Goal: Task Accomplishment & Management: Manage account settings

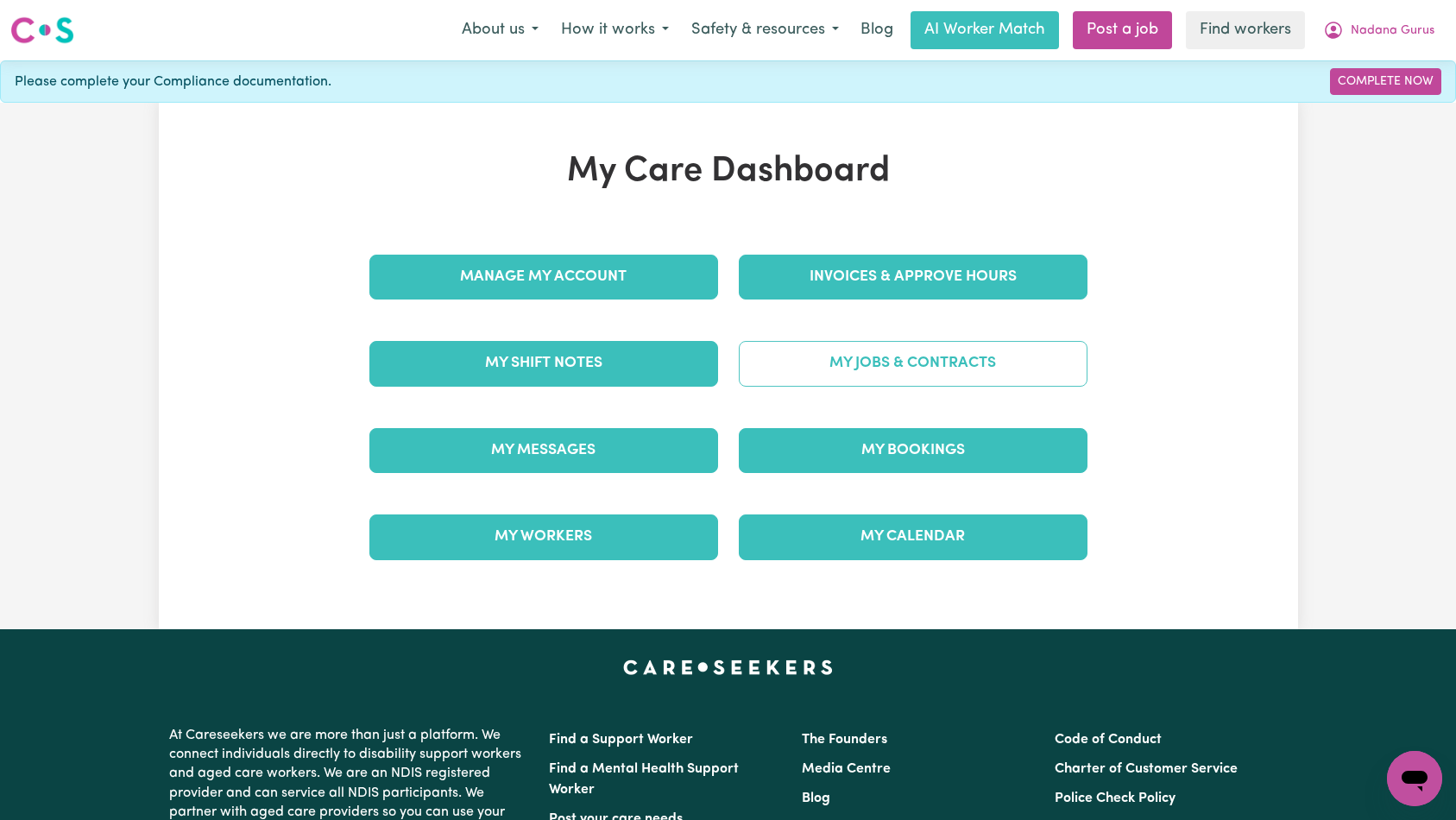
click at [849, 363] on link "My Jobs & Contracts" at bounding box center [913, 363] width 348 height 45
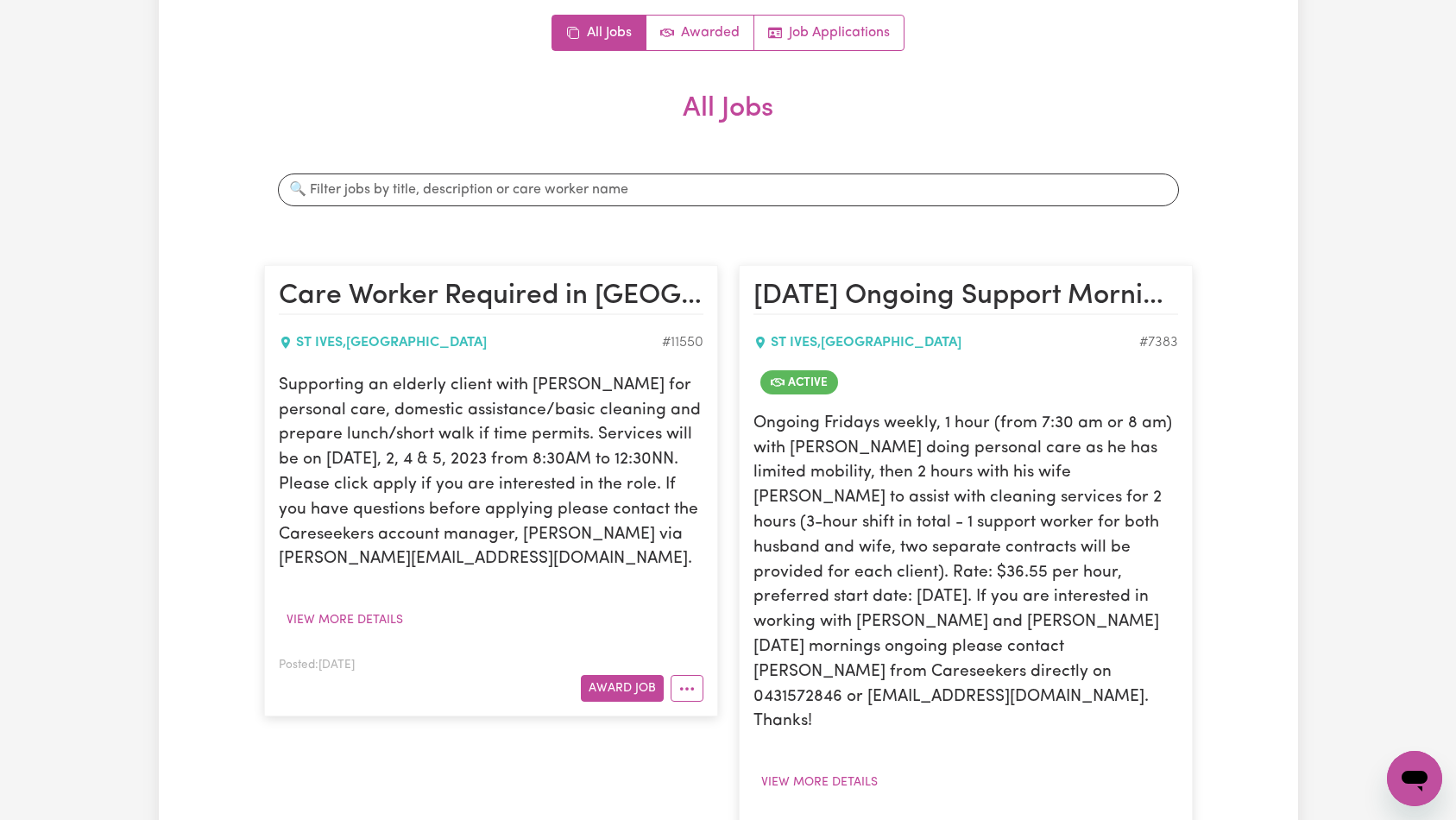
scroll to position [542, 0]
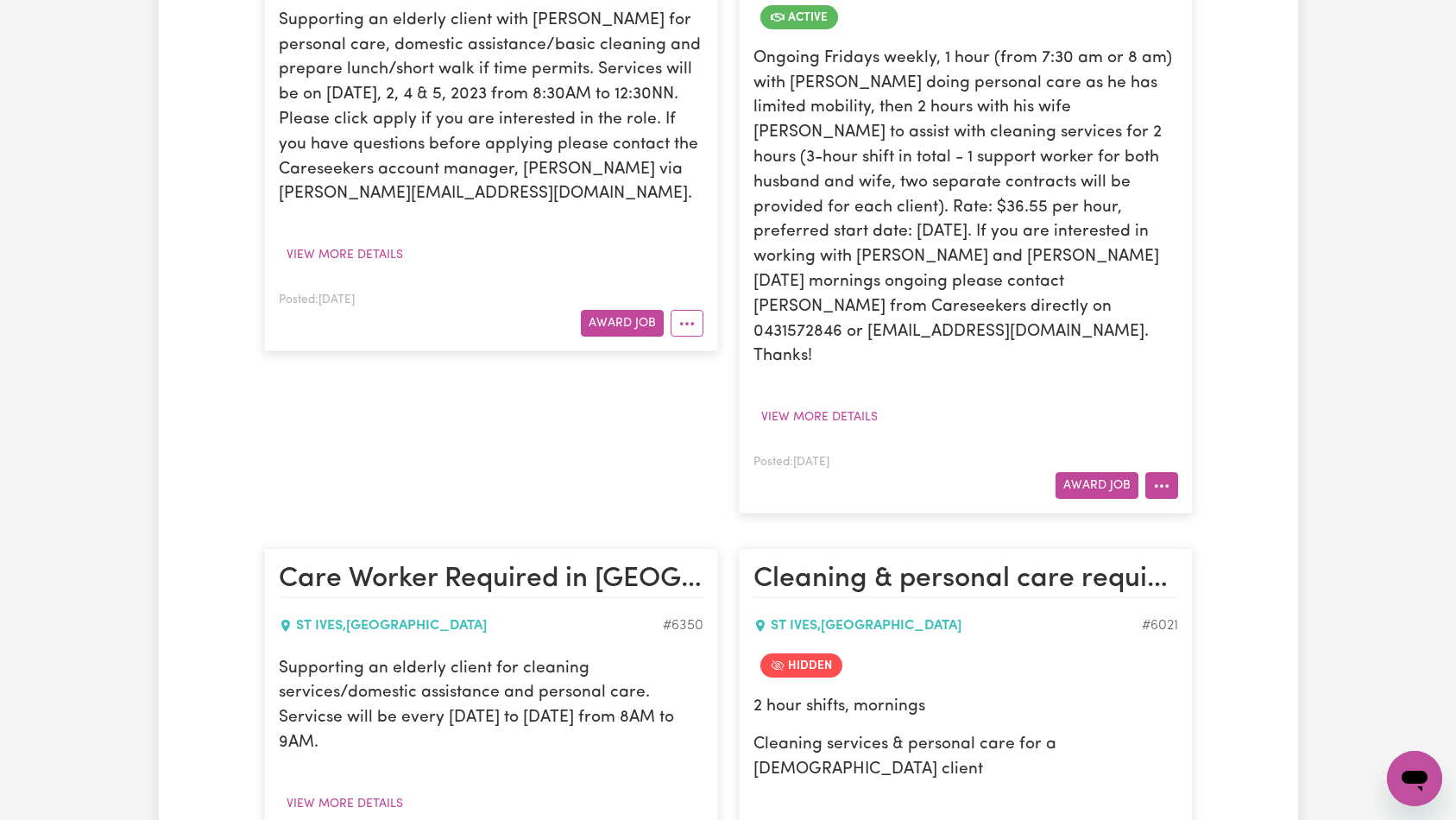
click at [1166, 477] on icon "More options" at bounding box center [1161, 486] width 18 height 18
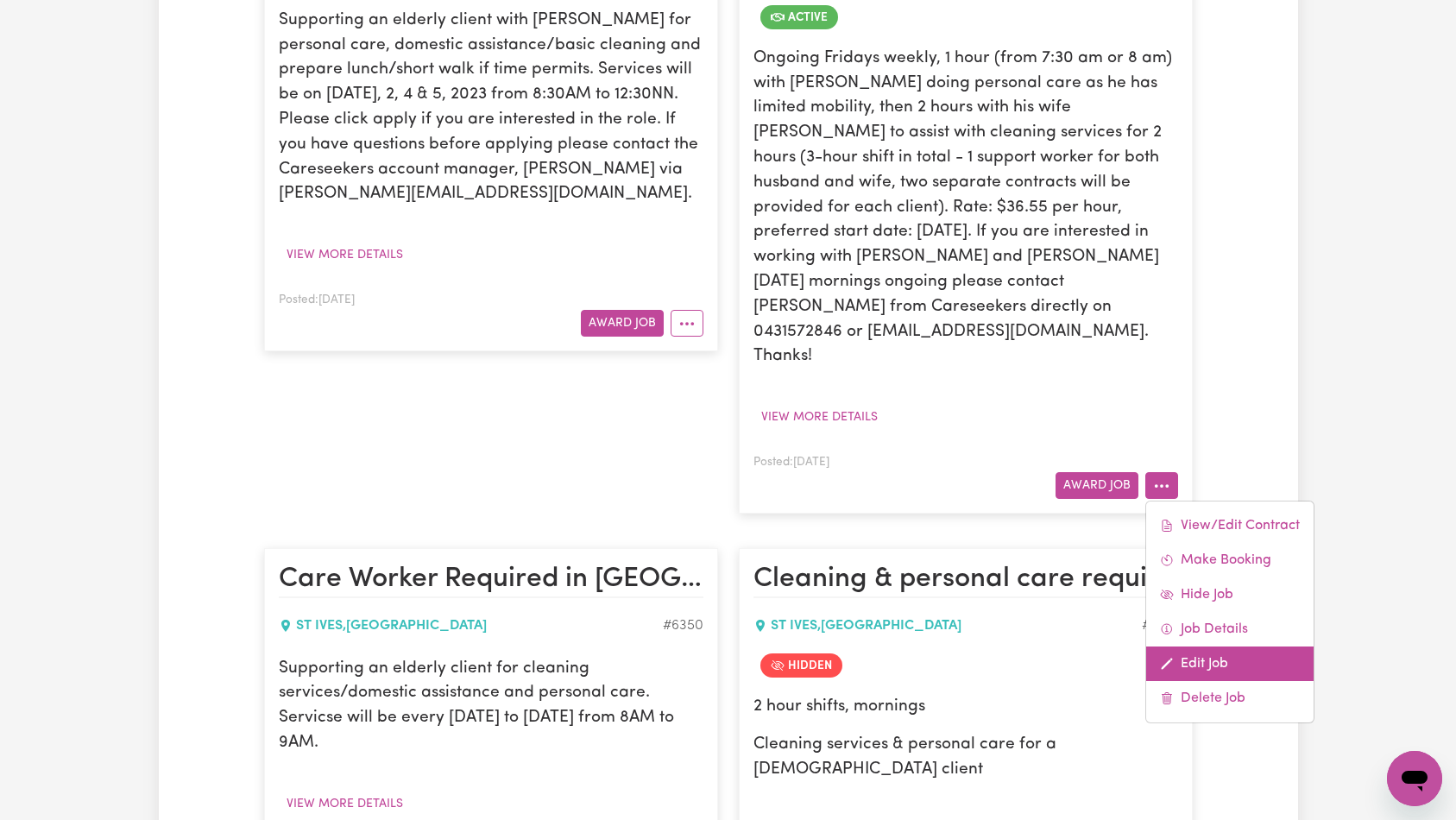
click at [1174, 647] on link "Edit Job" at bounding box center [1230, 663] width 168 height 34
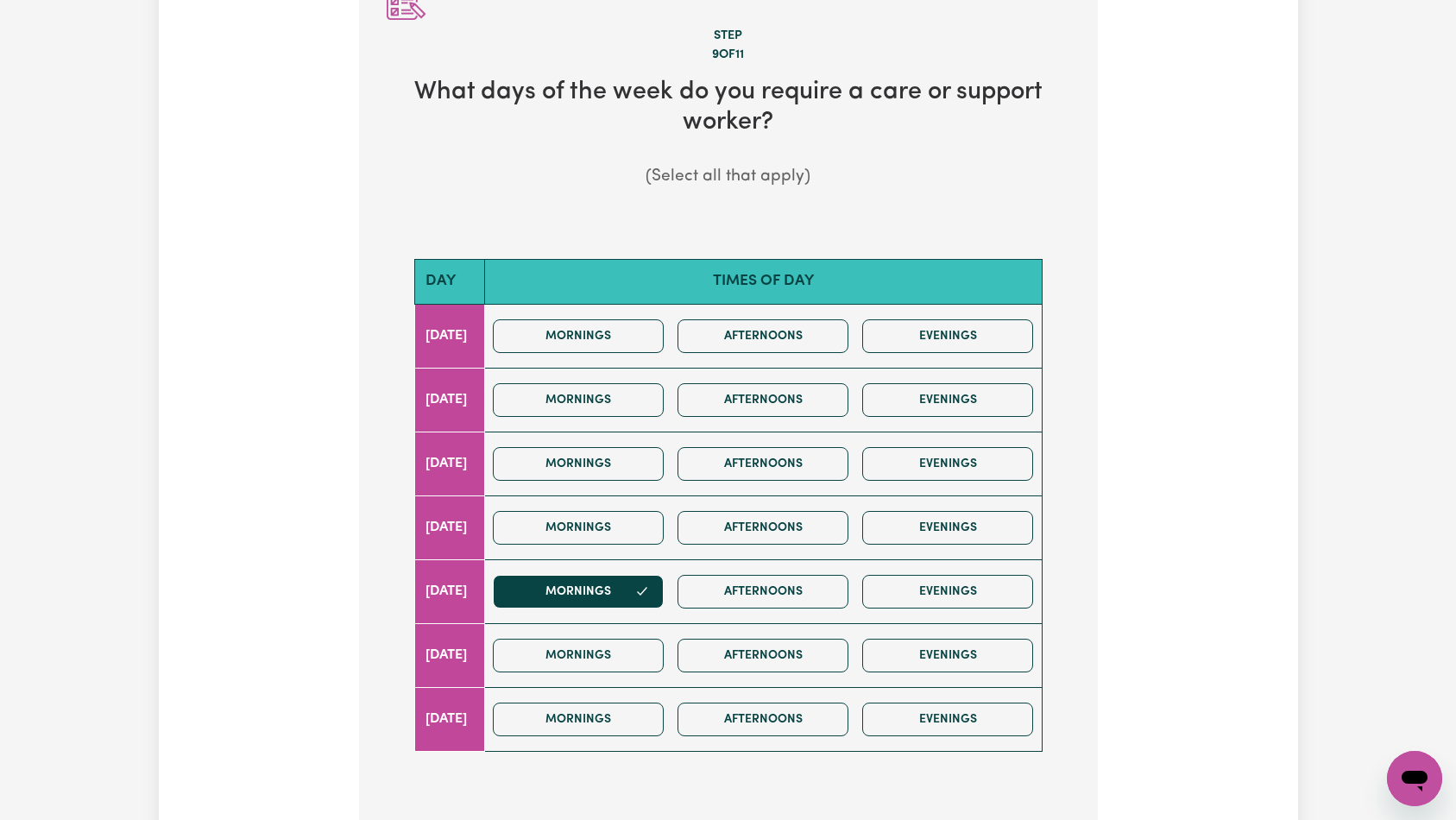
scroll to position [1084, 0]
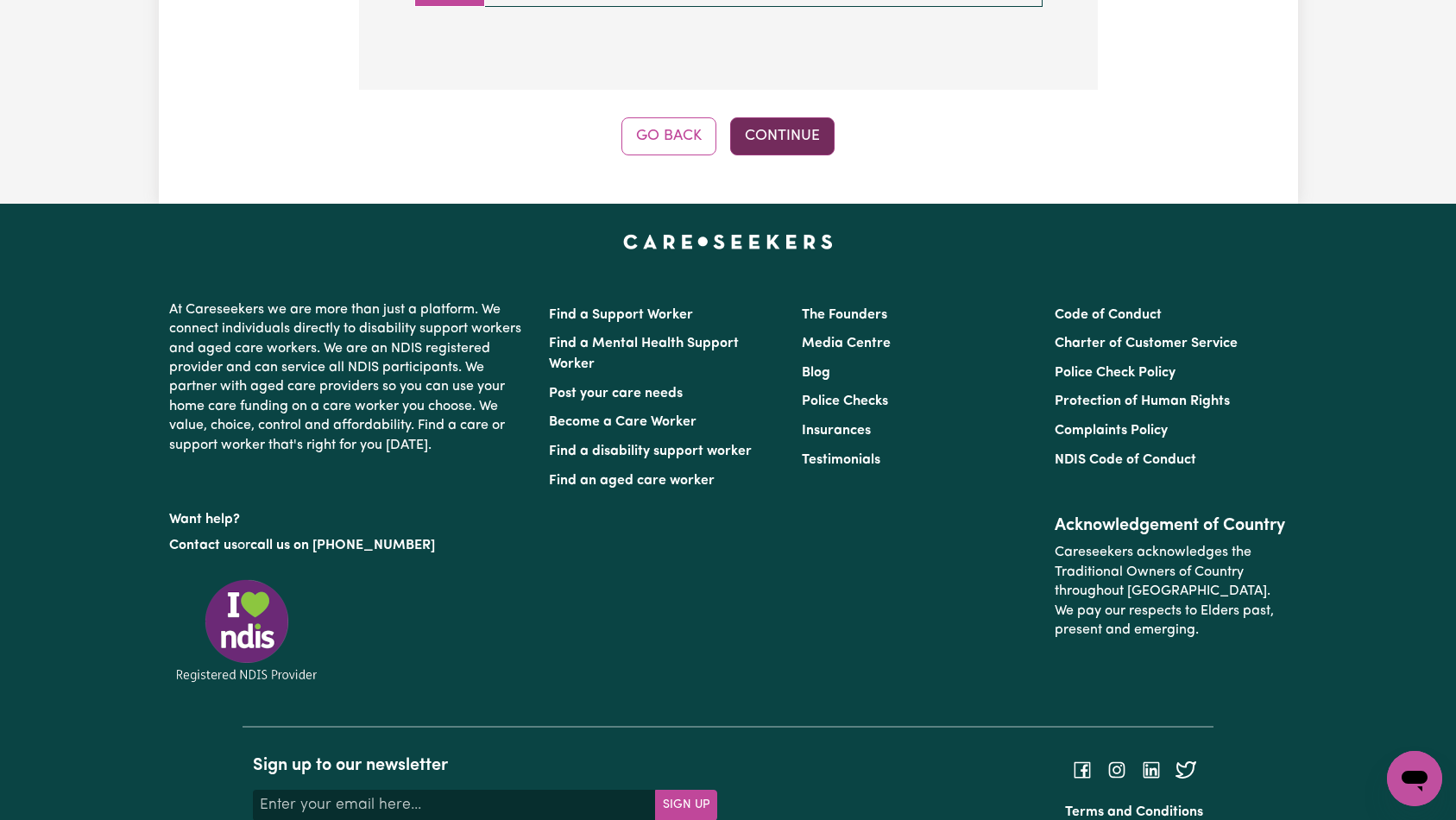
click at [816, 117] on button "Continue" at bounding box center [781, 135] width 104 height 38
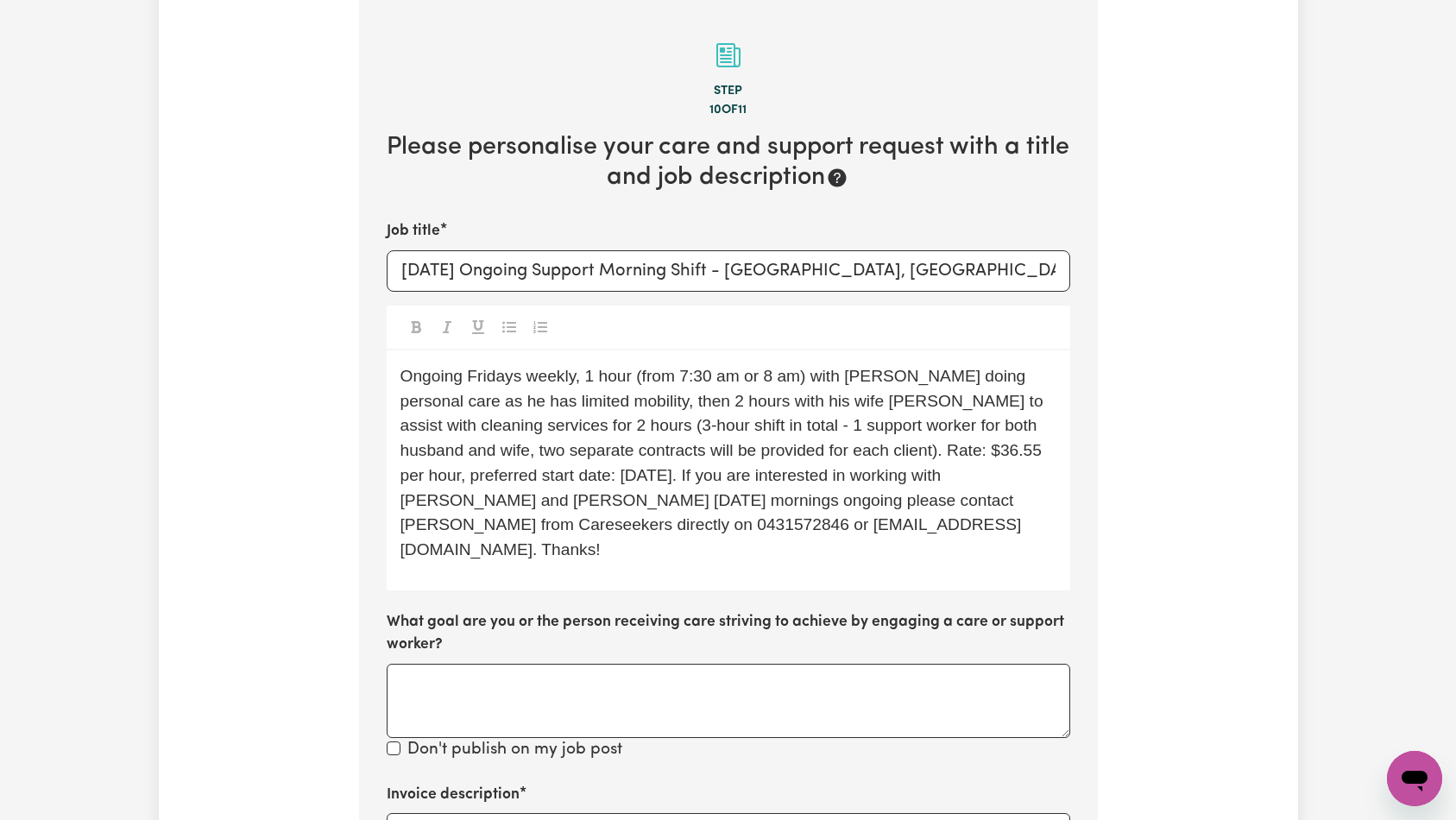
scroll to position [558, 0]
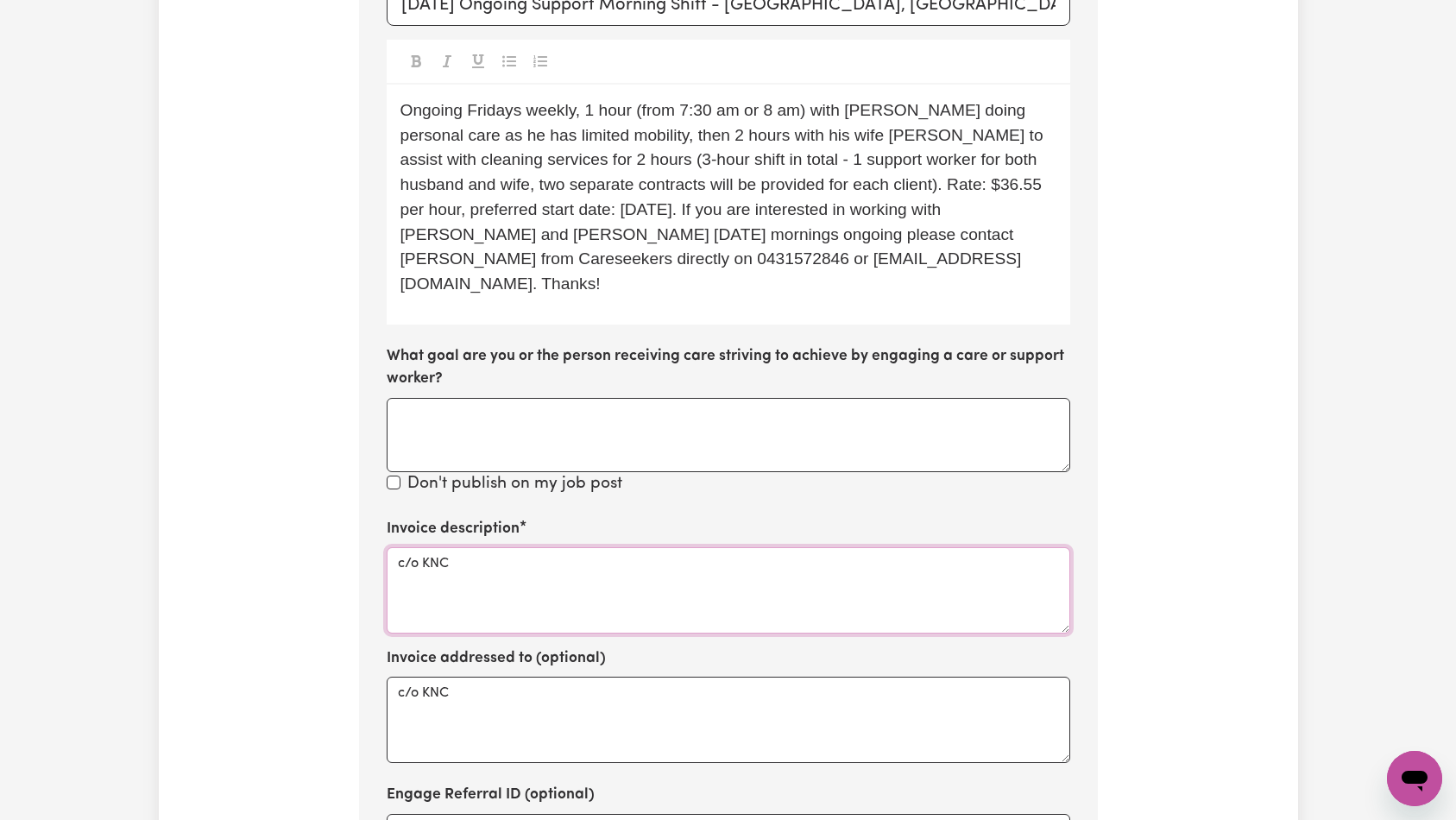
click at [600, 547] on textarea "c/o KNC" at bounding box center [729, 591] width 684 height 87
paste textarea "Personal Care, Domestic support and Social Support"
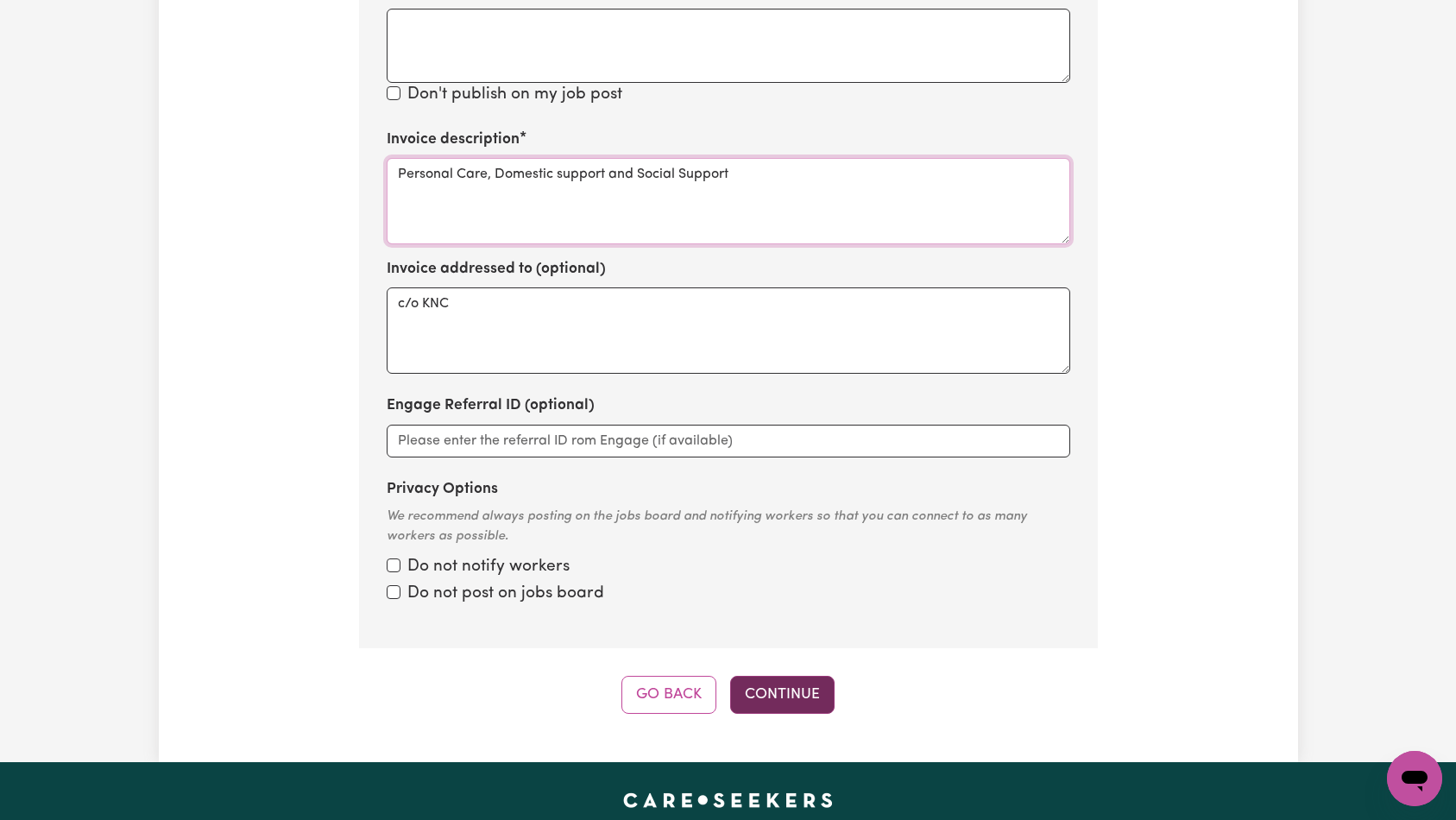
type textarea "Personal Care, Domestic support and Social Support"
click at [785, 675] on button "Continue" at bounding box center [781, 694] width 104 height 38
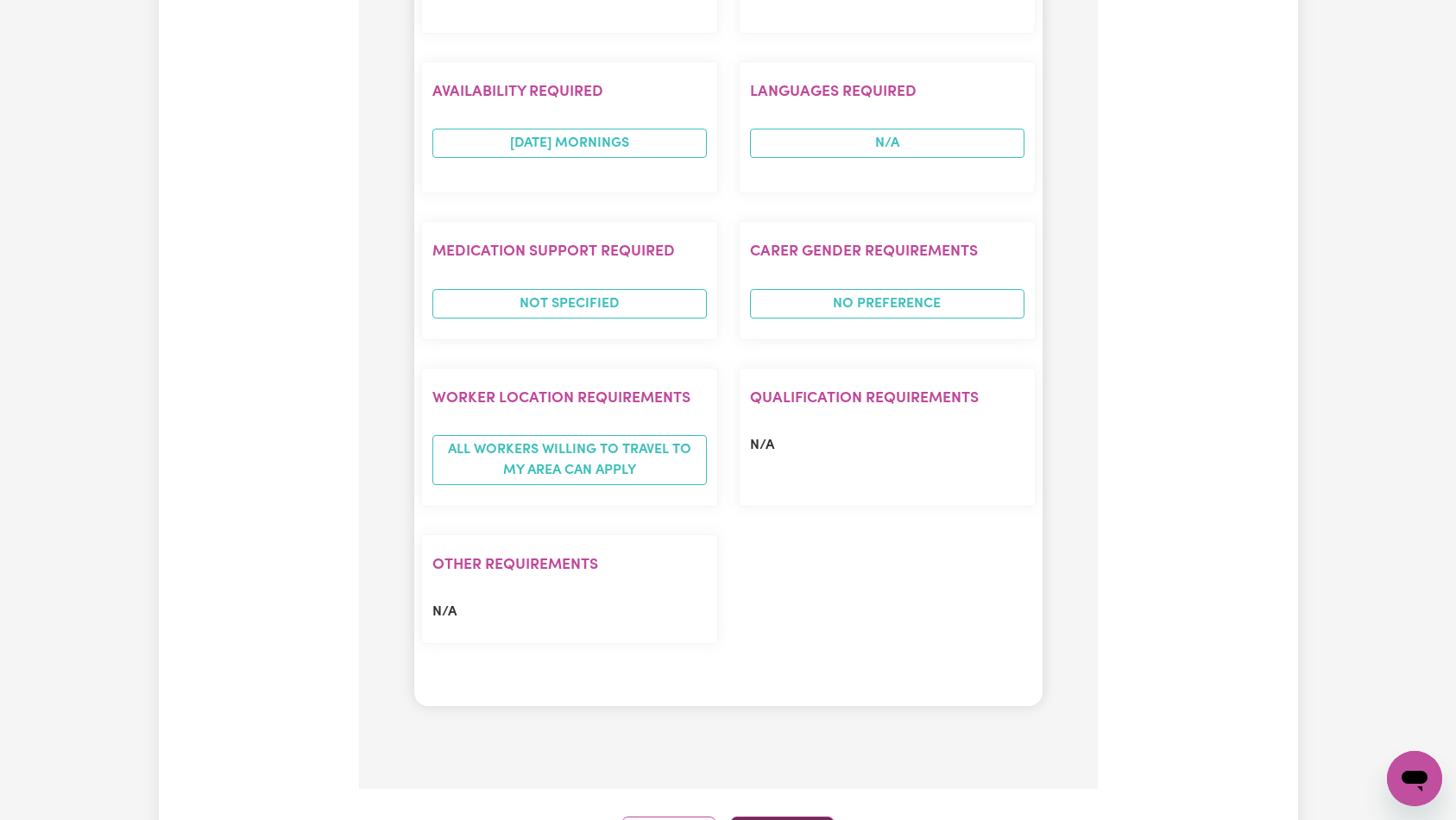
click at [785, 816] on button "Continue" at bounding box center [781, 835] width 104 height 38
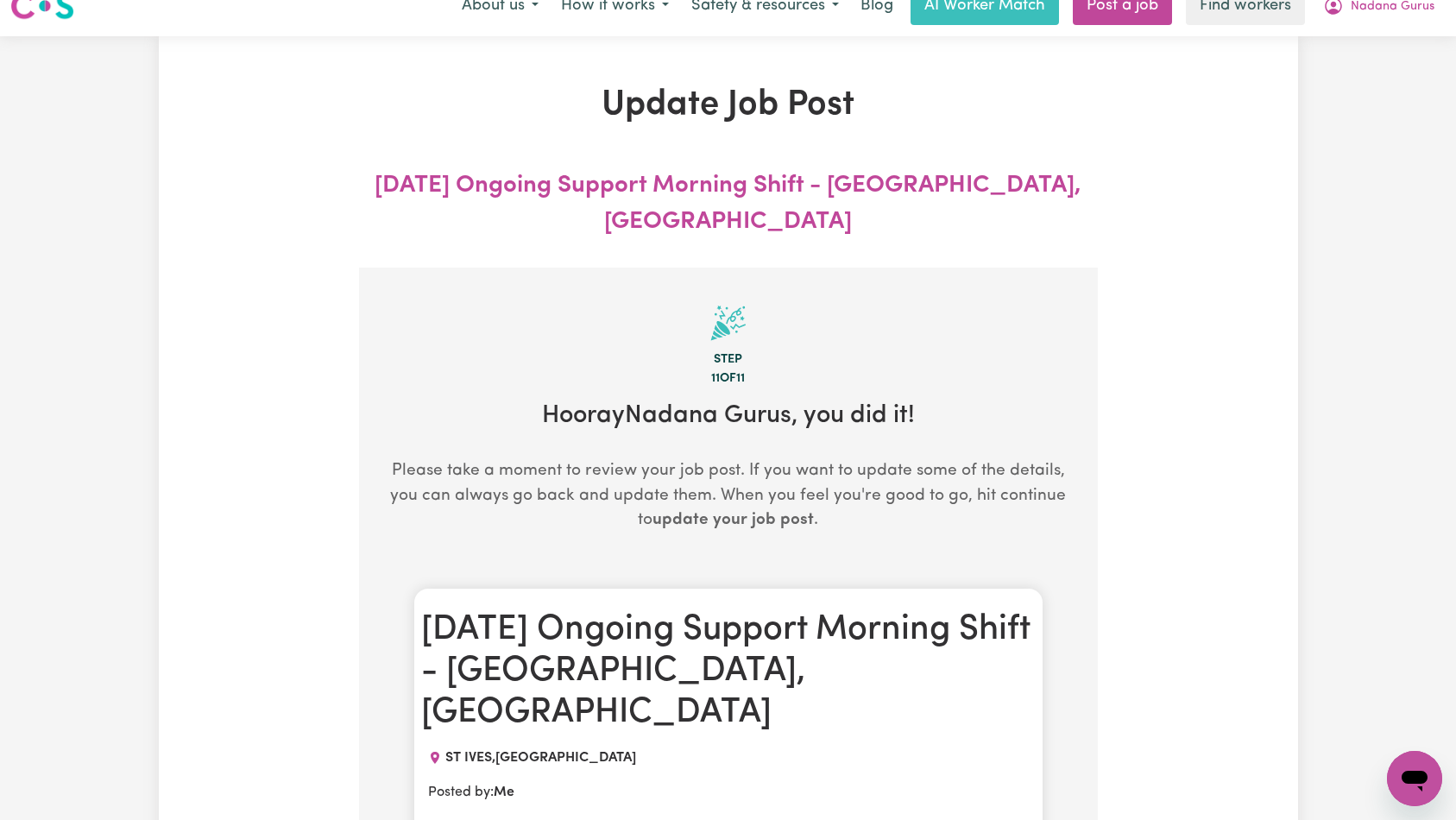
scroll to position [0, 0]
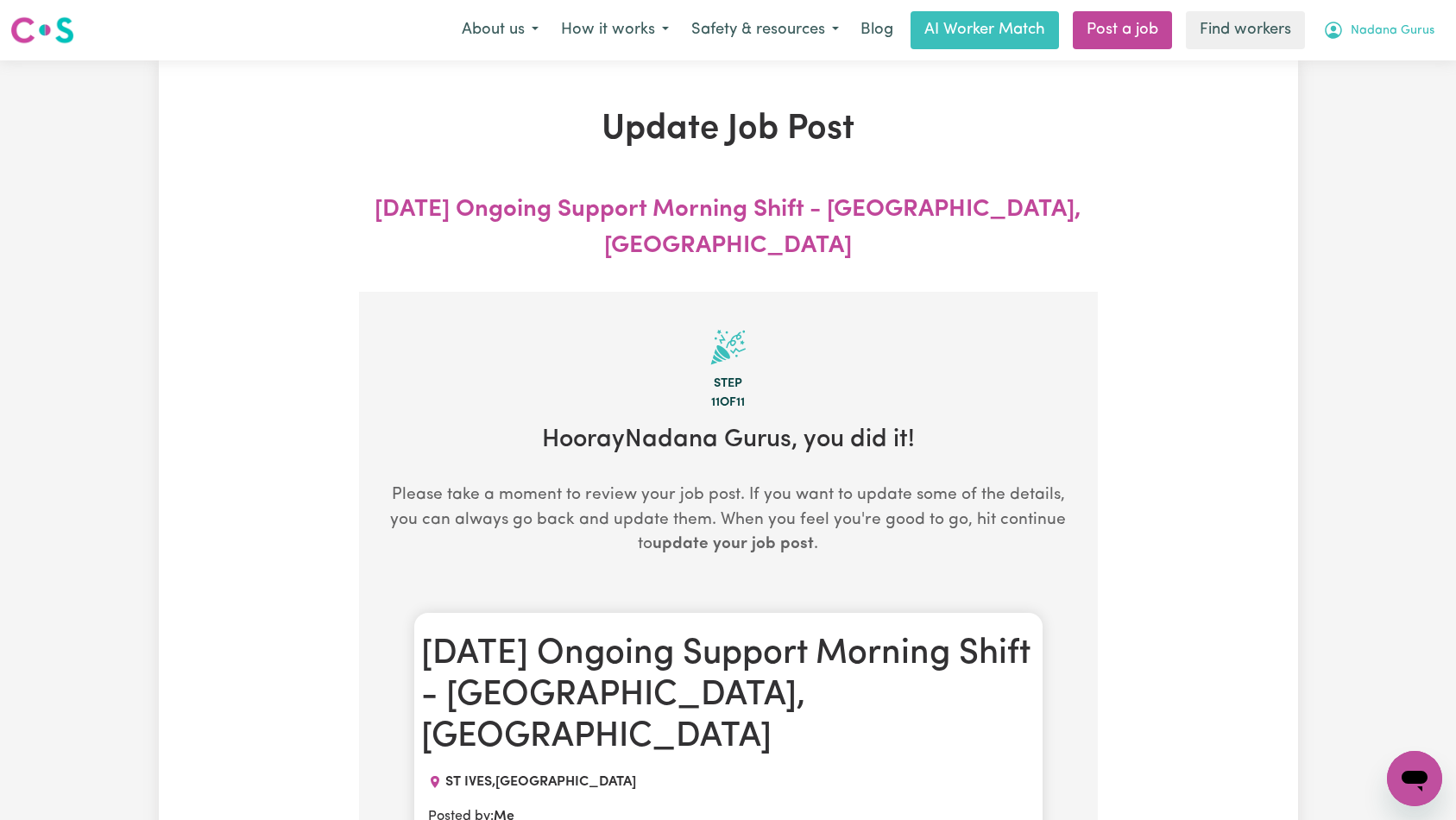
click at [1410, 27] on span "Nadana Gurus" at bounding box center [1392, 30] width 84 height 19
click at [1377, 99] on link "Logout" at bounding box center [1377, 100] width 136 height 33
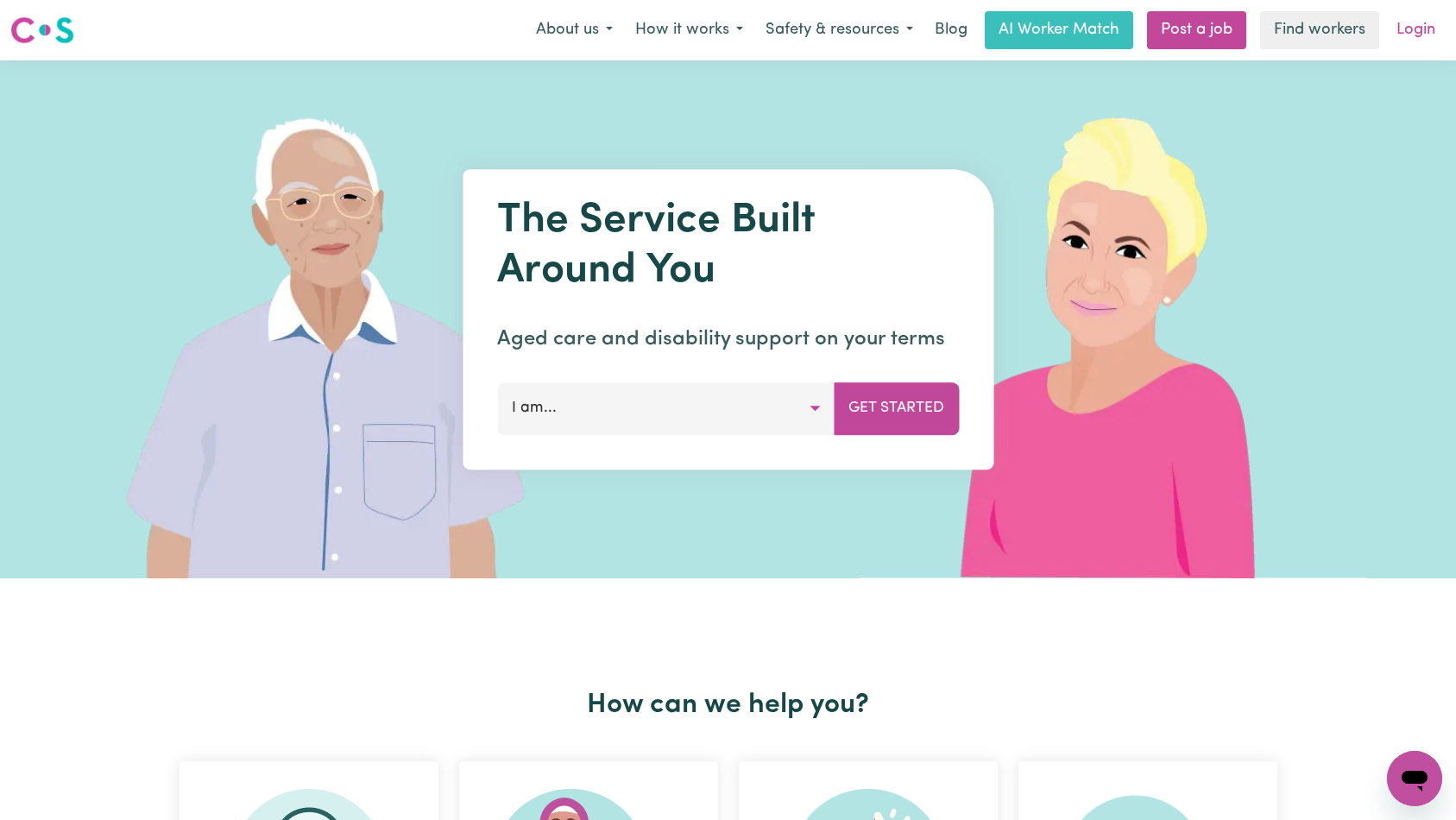
click at [1405, 34] on link "Login" at bounding box center [1415, 29] width 60 height 38
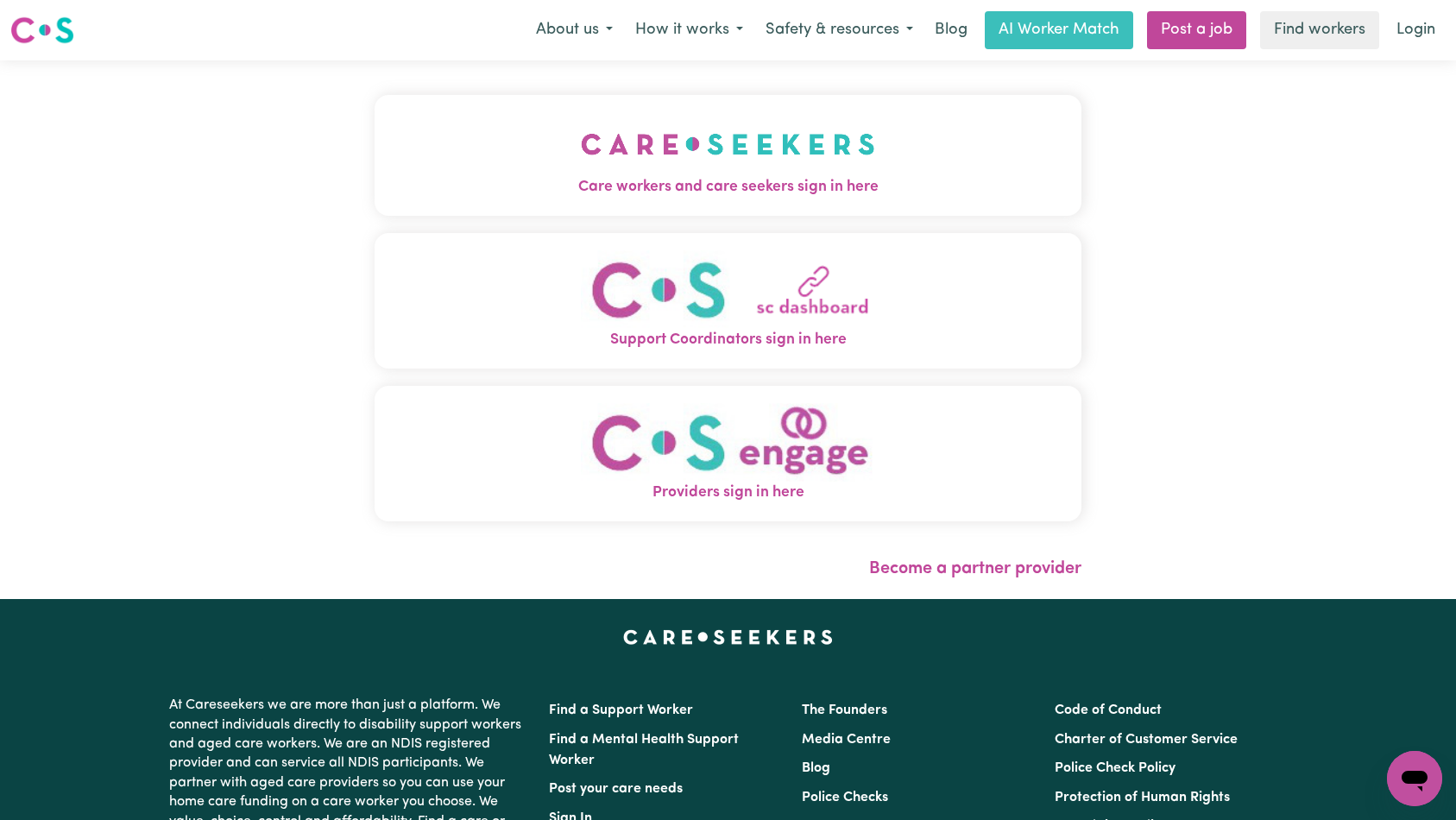
click at [581, 146] on img "Care workers and care seekers sign in here" at bounding box center [727, 144] width 294 height 64
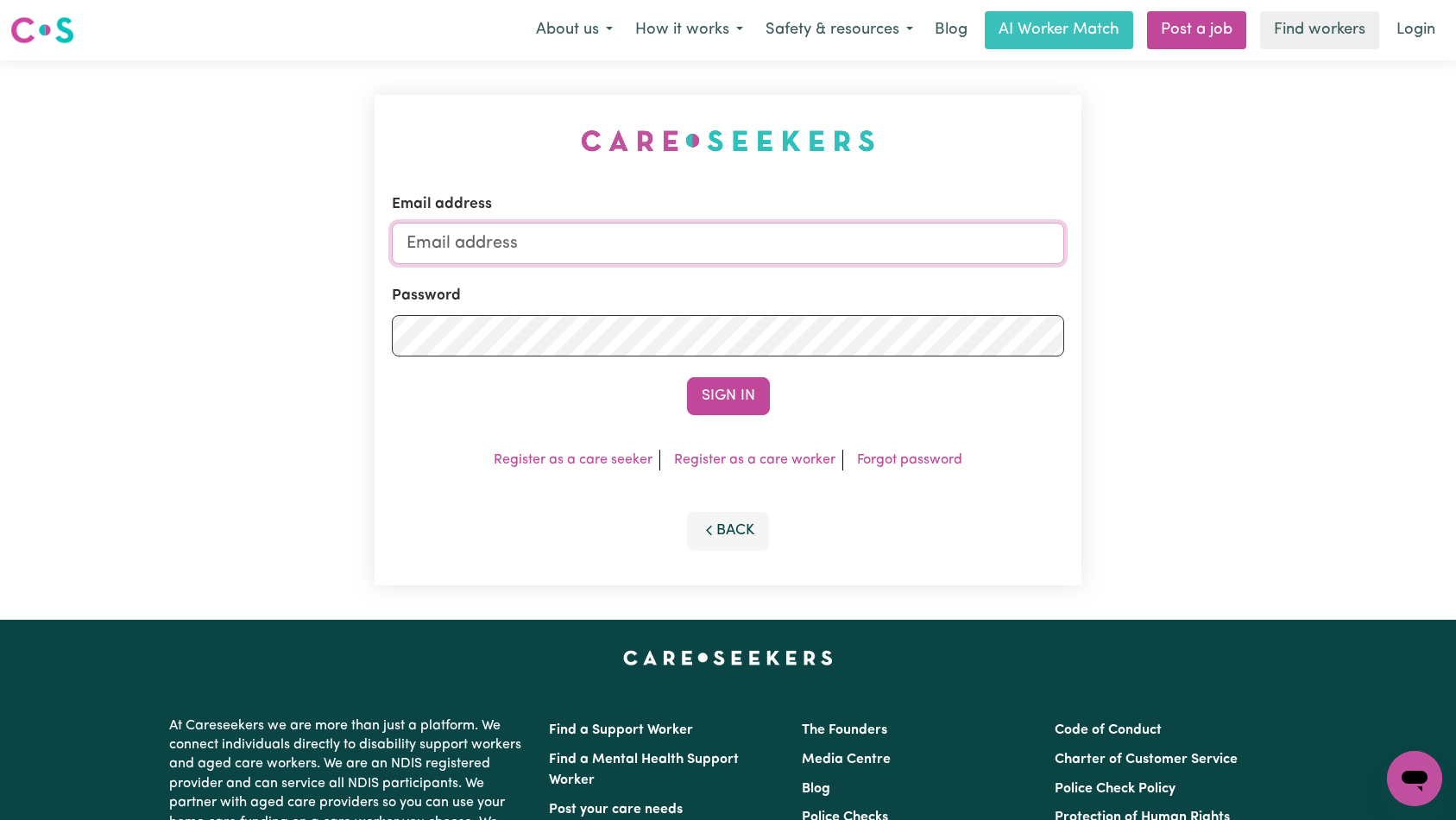
click at [838, 247] on input "Email address" at bounding box center [728, 243] width 674 height 41
type input "[EMAIL_ADDRESS][DOMAIN_NAME]"
click at [733, 390] on button "Sign In" at bounding box center [729, 395] width 83 height 38
